Goal: Task Accomplishment & Management: Manage account settings

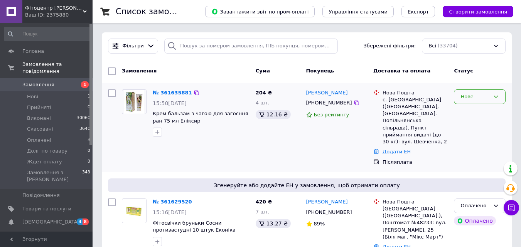
click at [482, 101] on div "Нове" at bounding box center [480, 97] width 52 height 15
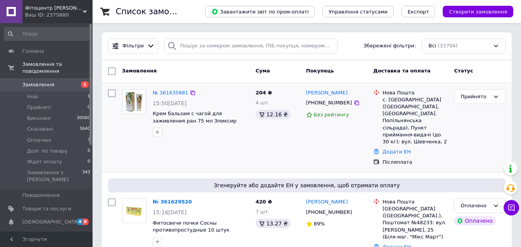
click at [167, 95] on link "№ 361635881" at bounding box center [171, 93] width 36 height 6
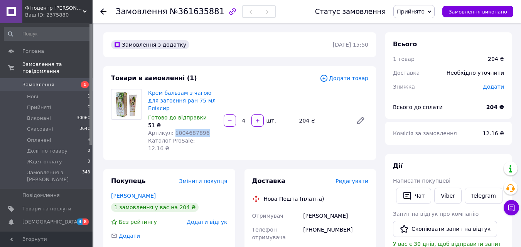
drag, startPoint x: 206, startPoint y: 123, endPoint x: 171, endPoint y: 123, distance: 34.7
click at [171, 129] on div "Артикул: 1004687896" at bounding box center [182, 133] width 69 height 8
copy span "1004687896"
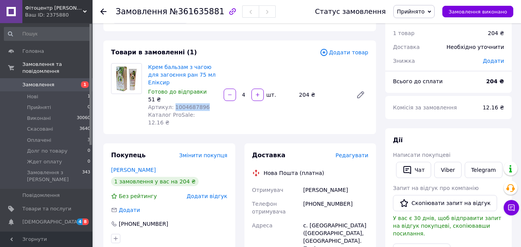
scroll to position [77, 0]
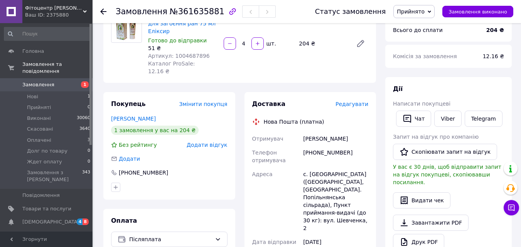
click at [319, 51] on div "Крем бальзам з чагою для загоєння ран 75 мл Еліксир Готово до відправки 51 ₴ Ар…" at bounding box center [258, 43] width 227 height 66
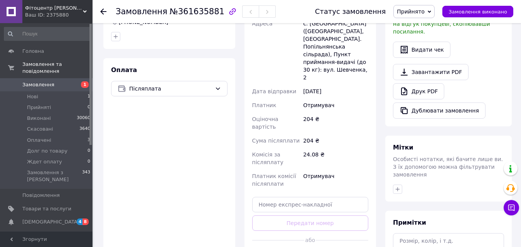
scroll to position [232, 0]
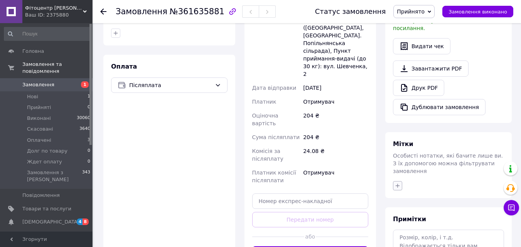
click at [398, 183] on icon "button" at bounding box center [398, 186] width 6 height 6
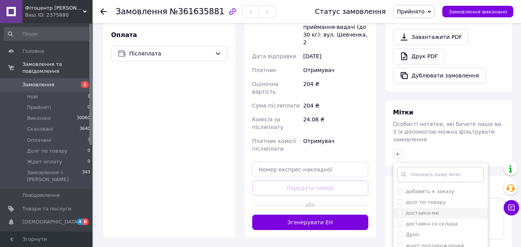
scroll to position [309, 0]
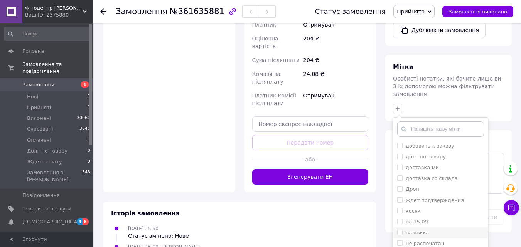
click at [401, 230] on input "наложка" at bounding box center [399, 232] width 5 height 5
checkbox input "true"
click at [401, 241] on input "не распечатан" at bounding box center [399, 243] width 5 height 5
checkbox input "true"
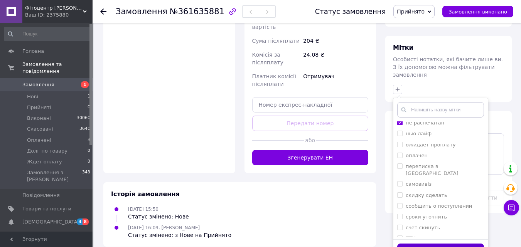
click at [417, 244] on button "Додати мітку" at bounding box center [440, 251] width 87 height 15
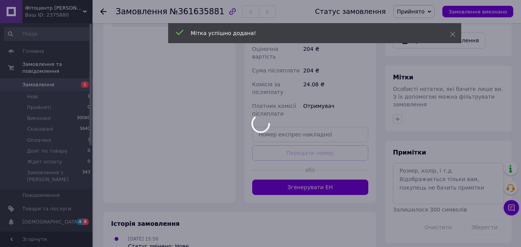
scroll to position [317, 0]
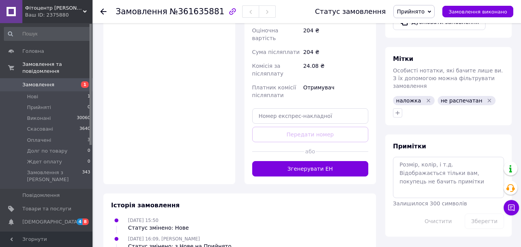
click at [431, 12] on icon at bounding box center [429, 11] width 3 height 3
click at [421, 51] on li "Оплачено" at bounding box center [418, 50] width 48 height 12
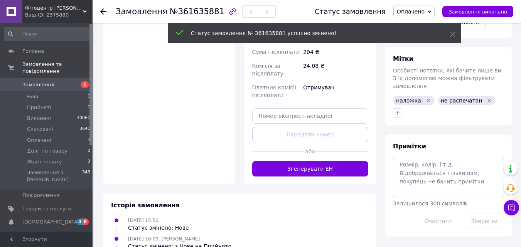
click at [100, 13] on div "Замовлення №361635881 Статус замовлення Оплачено Прийнято Виконано Скасовано До…" at bounding box center [307, 11] width 429 height 23
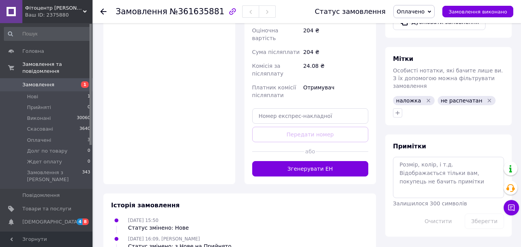
click at [103, 12] on use at bounding box center [103, 11] width 6 height 6
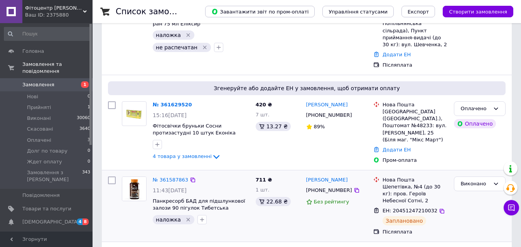
scroll to position [116, 0]
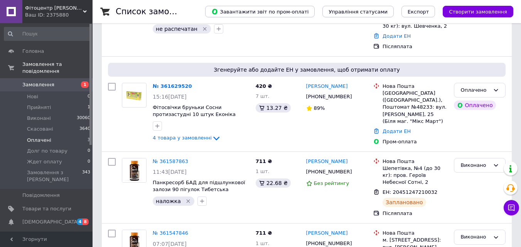
click at [46, 137] on span "Оплачені" at bounding box center [39, 140] width 24 height 7
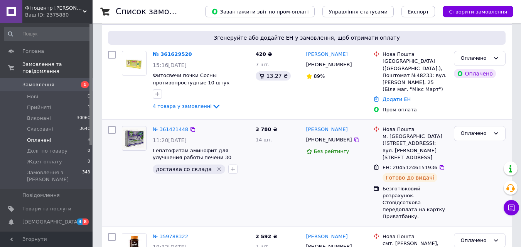
scroll to position [73, 0]
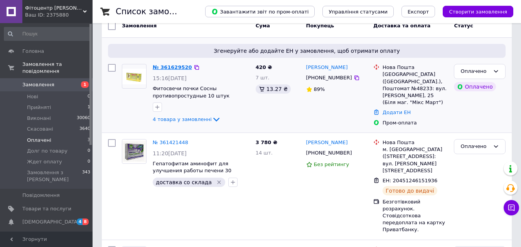
click at [174, 70] on link "№ 361629520" at bounding box center [172, 67] width 39 height 6
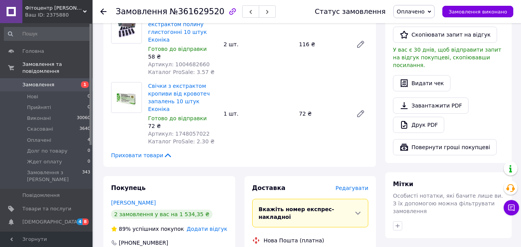
scroll to position [266, 0]
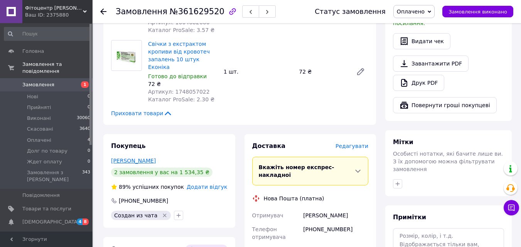
click at [115, 158] on link "[PERSON_NAME]" at bounding box center [133, 161] width 45 height 6
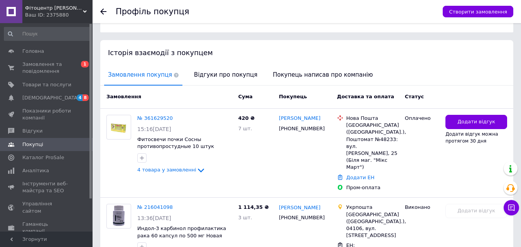
scroll to position [193, 0]
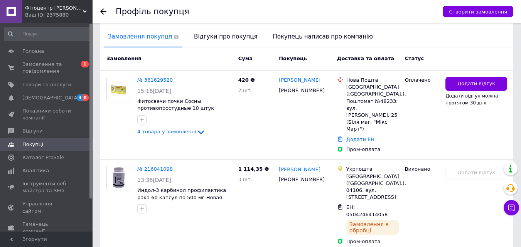
click at [104, 14] on icon at bounding box center [103, 11] width 6 height 6
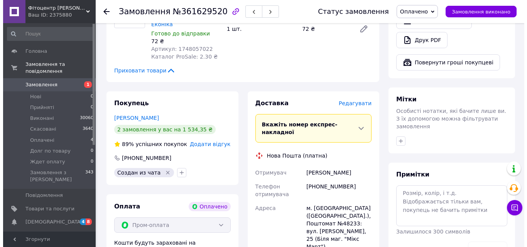
scroll to position [298, 0]
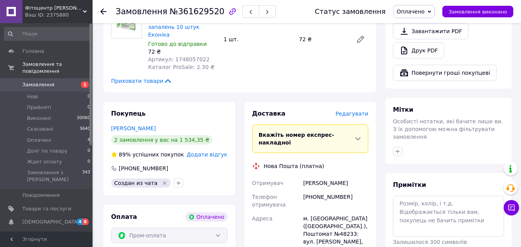
click at [356, 111] on span "Редагувати" at bounding box center [352, 114] width 33 height 6
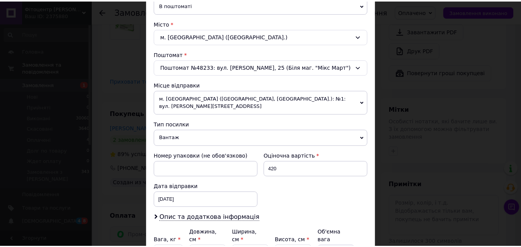
scroll to position [265, 0]
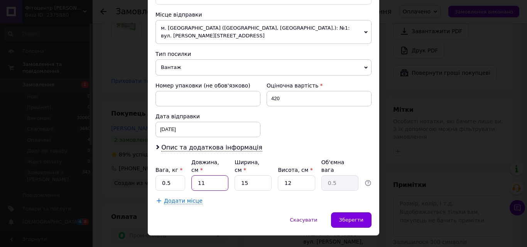
drag, startPoint x: 213, startPoint y: 168, endPoint x: 192, endPoint y: 166, distance: 20.9
click at [192, 176] on input "11" at bounding box center [209, 183] width 37 height 15
type input "2"
type input "0.1"
type input "20"
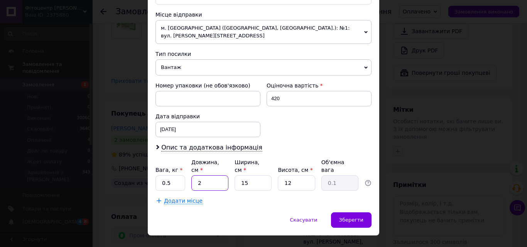
type input "0.9"
type input "20"
type input "1"
type input "0.1"
type input "10"
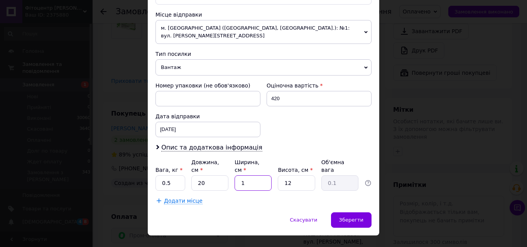
type input "0.6"
type input "10"
type input "1"
type input "0.1"
type input "10"
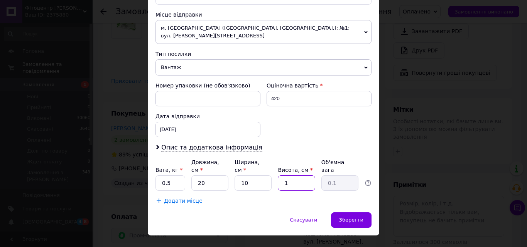
type input "0.5"
type input "10"
click at [358, 213] on div "Зберегти" at bounding box center [351, 220] width 41 height 15
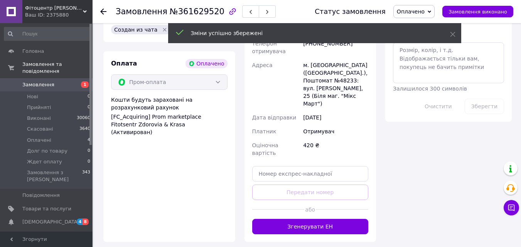
scroll to position [453, 0]
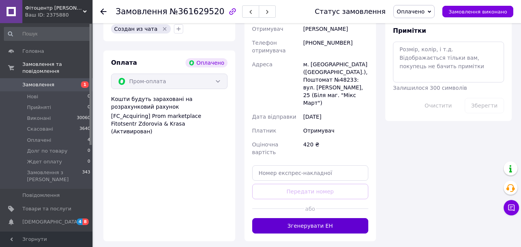
click at [318, 218] on button "Згенерувати ЕН" at bounding box center [310, 225] width 117 height 15
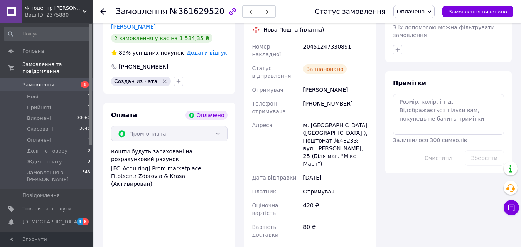
scroll to position [337, 0]
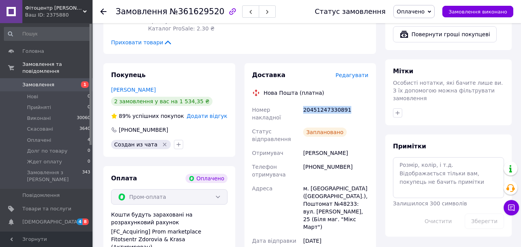
drag, startPoint x: 353, startPoint y: 97, endPoint x: 304, endPoint y: 96, distance: 48.2
click at [304, 103] on div "20451247330891" at bounding box center [336, 114] width 68 height 22
copy div "20451247330891"
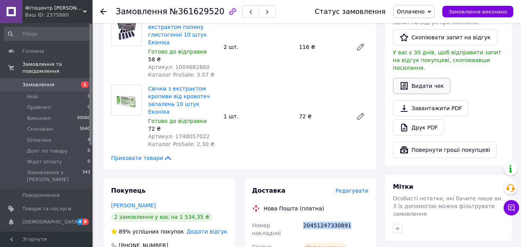
scroll to position [183, 0]
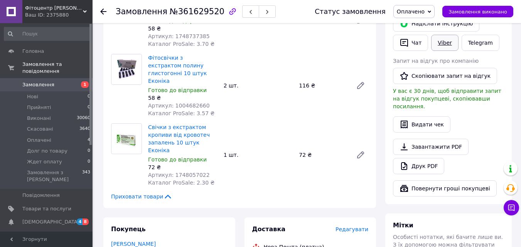
click at [440, 47] on link "Viber" at bounding box center [444, 43] width 27 height 16
click at [471, 14] on span "Замовлення виконано" at bounding box center [478, 12] width 59 height 6
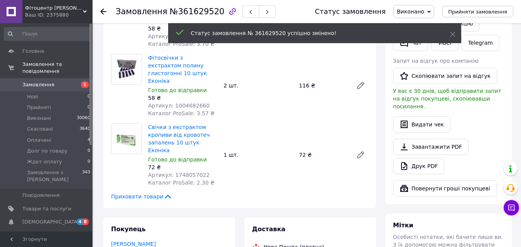
click at [105, 13] on icon at bounding box center [103, 11] width 6 height 6
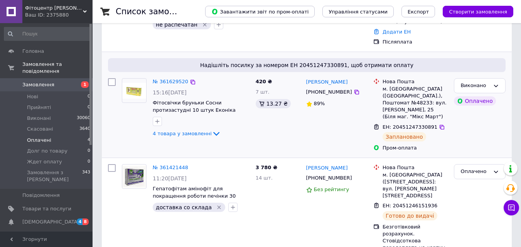
scroll to position [154, 0]
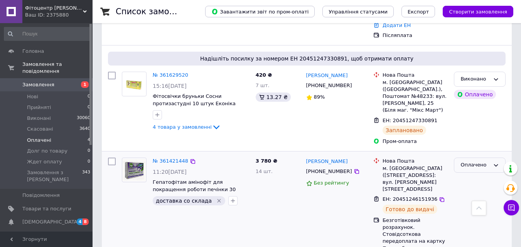
click at [486, 161] on div "Оплачено" at bounding box center [475, 165] width 29 height 8
click at [332, 187] on div "[PERSON_NAME] [PHONE_NUMBER] Без рейтингу" at bounding box center [337, 205] width 68 height 100
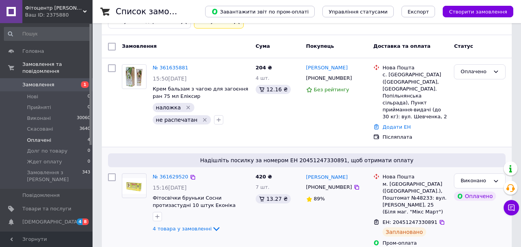
scroll to position [39, 0]
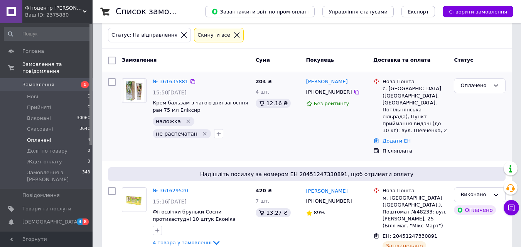
click at [208, 131] on icon "Видалити мітку" at bounding box center [205, 134] width 6 height 6
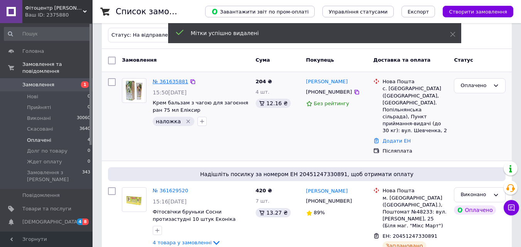
click at [173, 84] on link "№ 361635881" at bounding box center [171, 82] width 36 height 6
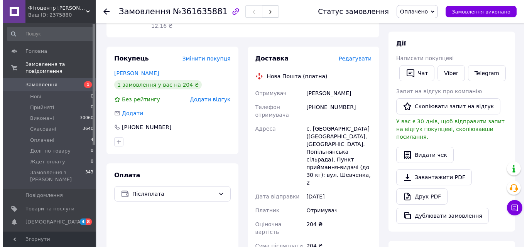
scroll to position [116, 0]
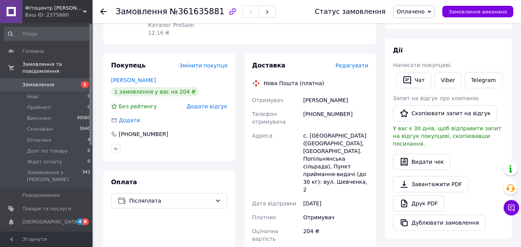
click at [352, 63] on span "Редагувати" at bounding box center [352, 66] width 33 height 6
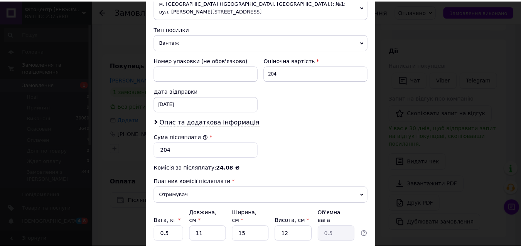
scroll to position [342, 0]
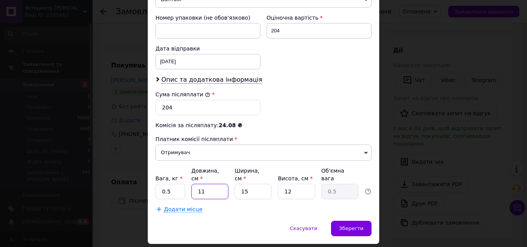
drag, startPoint x: 212, startPoint y: 169, endPoint x: 196, endPoint y: 167, distance: 16.2
click at [196, 184] on input "11" at bounding box center [209, 191] width 37 height 15
type input "2"
type input "0.1"
type input "20"
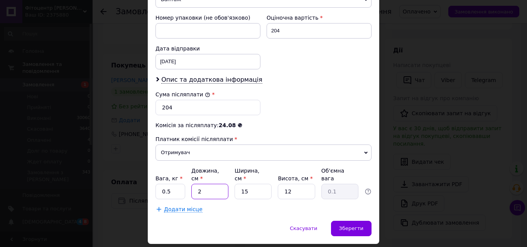
type input "0.9"
type input "20"
type input "1"
type input "0.1"
type input "10"
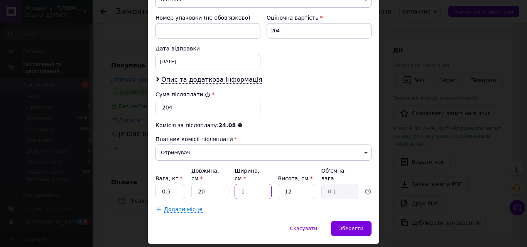
type input "0.6"
type input "10"
type input "1"
type input "0.1"
type input "10"
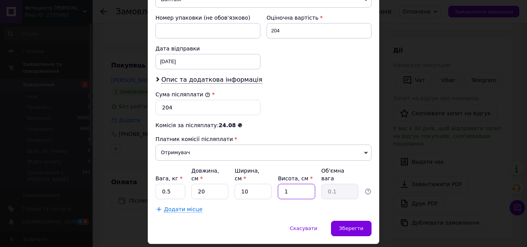
type input "0.5"
type input "10"
click at [348, 226] on span "Зберегти" at bounding box center [351, 229] width 24 height 6
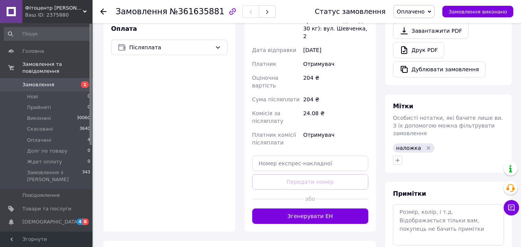
scroll to position [270, 0]
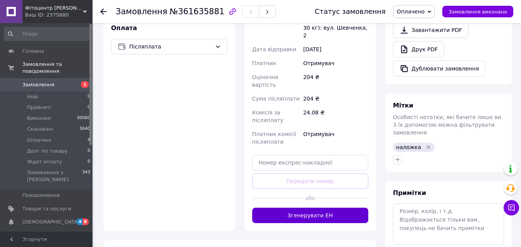
click at [311, 208] on button "Згенерувати ЕН" at bounding box center [310, 215] width 117 height 15
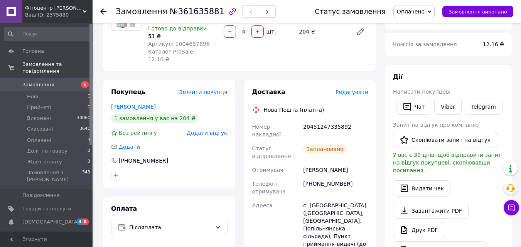
scroll to position [77, 0]
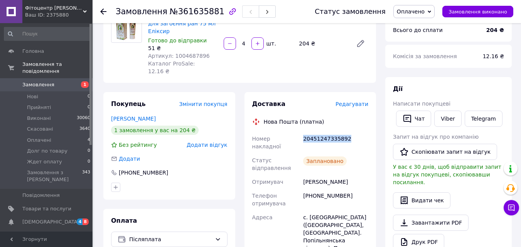
drag, startPoint x: 350, startPoint y: 124, endPoint x: 304, endPoint y: 126, distance: 46.0
click at [304, 132] on div "20451247335892" at bounding box center [336, 143] width 68 height 22
copy div "20451247335892"
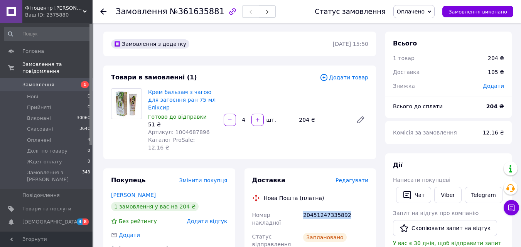
scroll to position [0, 0]
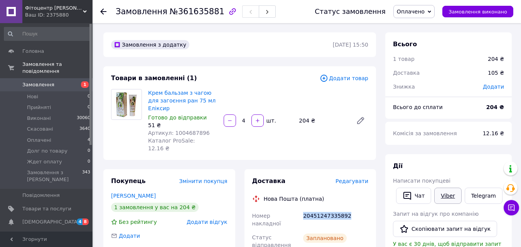
click at [450, 198] on link "Viber" at bounding box center [448, 196] width 27 height 16
click at [470, 12] on span "Замовлення виконано" at bounding box center [478, 12] width 59 height 6
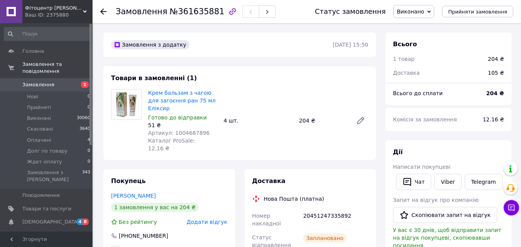
click at [102, 11] on icon at bounding box center [103, 11] width 6 height 6
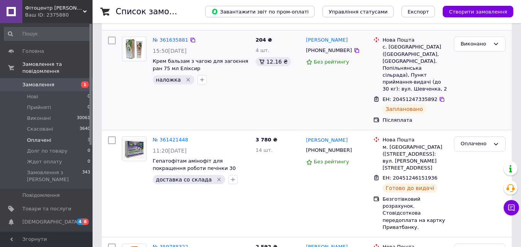
scroll to position [66, 0]
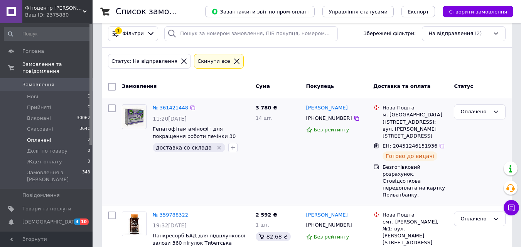
scroll to position [19, 0]
